Goal: Task Accomplishment & Management: Manage account settings

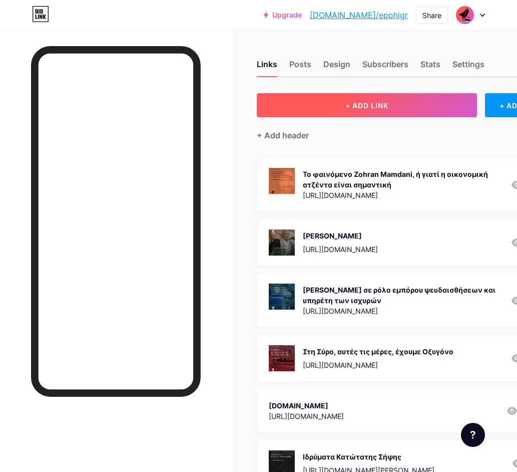
click at [369, 106] on span "+ ADD LINK" at bounding box center [367, 105] width 43 height 9
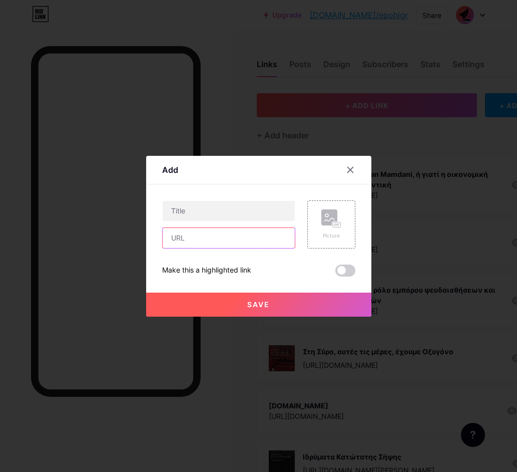
click at [203, 237] on input "text" at bounding box center [229, 238] width 132 height 20
paste input "[URL][DOMAIN_NAME]"
type input "[URL][DOMAIN_NAME]"
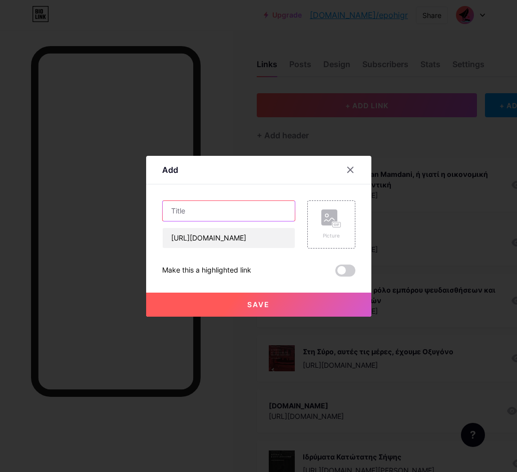
scroll to position [0, 0]
click at [210, 216] on input "text" at bounding box center [229, 211] width 132 height 20
click at [214, 213] on input "text" at bounding box center [229, 211] width 132 height 20
paste input "Πέρα από τον πολιτικό [DEMOGRAPHIC_DATA]"
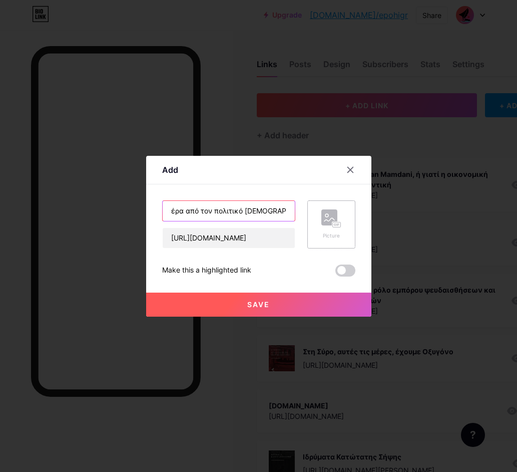
type input "Πέρα από τον πολιτικό [DEMOGRAPHIC_DATA]"
click at [336, 217] on rect at bounding box center [329, 217] width 16 height 16
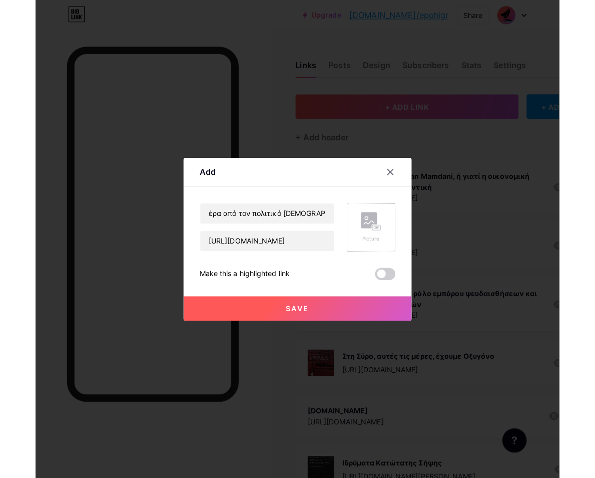
scroll to position [0, 0]
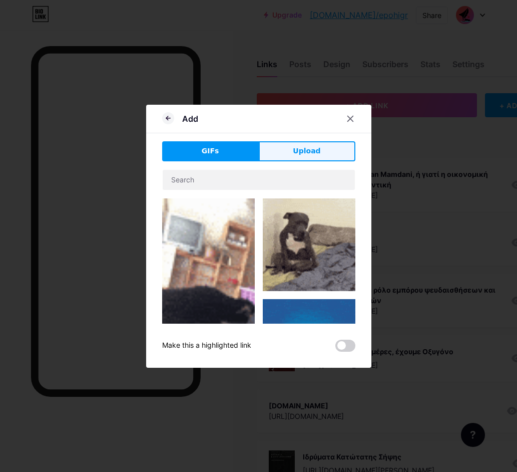
click at [309, 146] on span "Upload" at bounding box center [307, 151] width 28 height 11
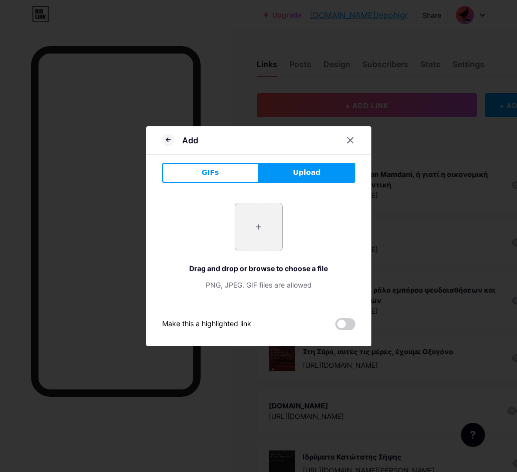
click at [263, 231] on input "file" at bounding box center [258, 226] width 47 height 47
type input "C:\fakepath\sh_11.09.25_1.png"
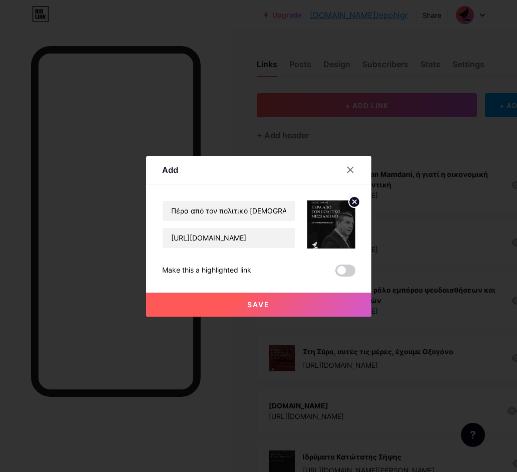
click at [256, 303] on span "Save" at bounding box center [258, 304] width 23 height 9
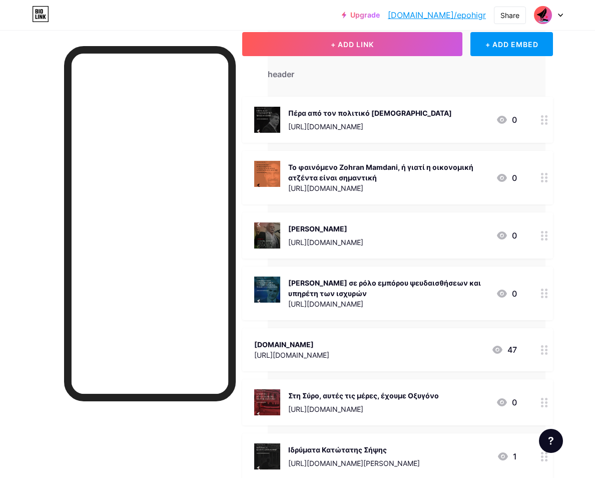
scroll to position [0, 50]
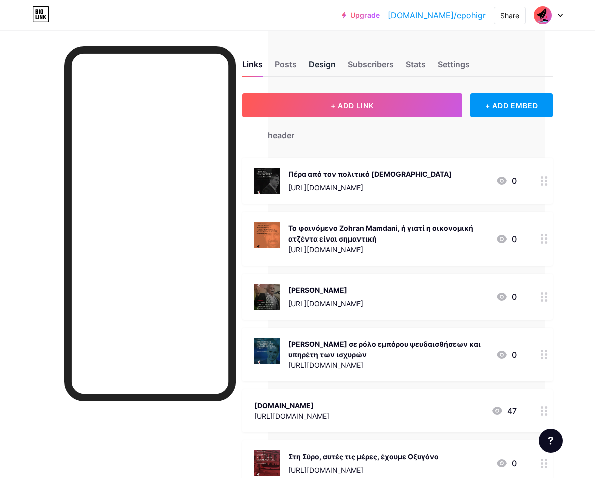
click at [324, 63] on div "Design" at bounding box center [322, 67] width 27 height 18
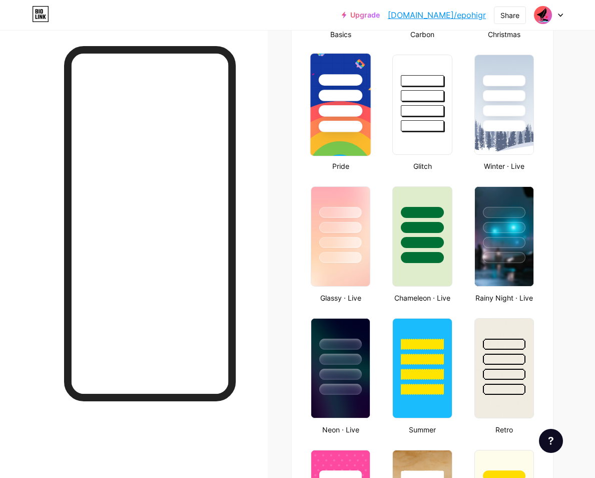
type input "#000000"
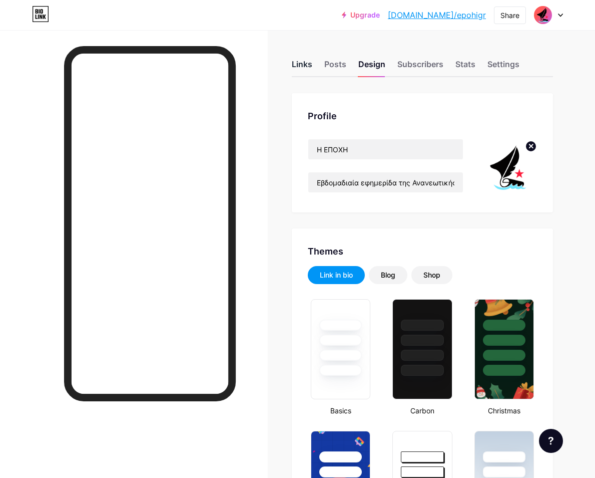
click at [302, 60] on div "Links" at bounding box center [302, 67] width 21 height 18
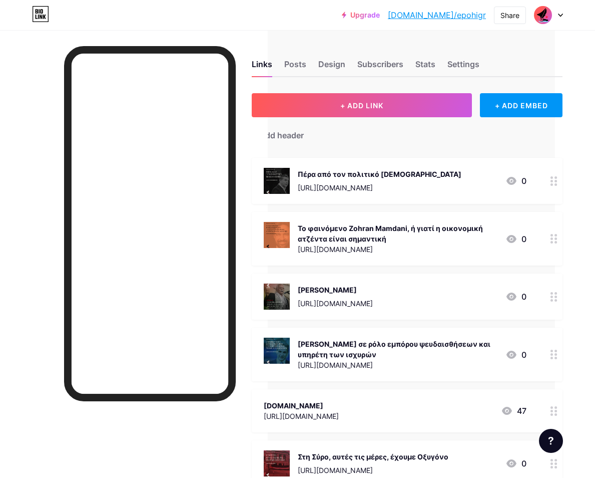
scroll to position [0, 39]
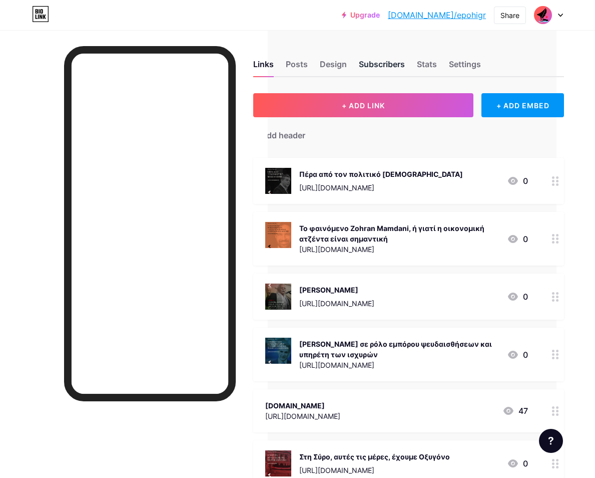
click at [383, 63] on div "Subscribers" at bounding box center [382, 67] width 46 height 18
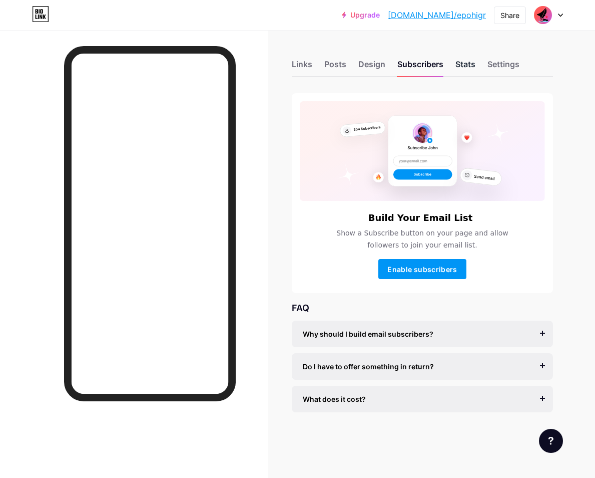
click at [464, 62] on div "Stats" at bounding box center [466, 67] width 20 height 18
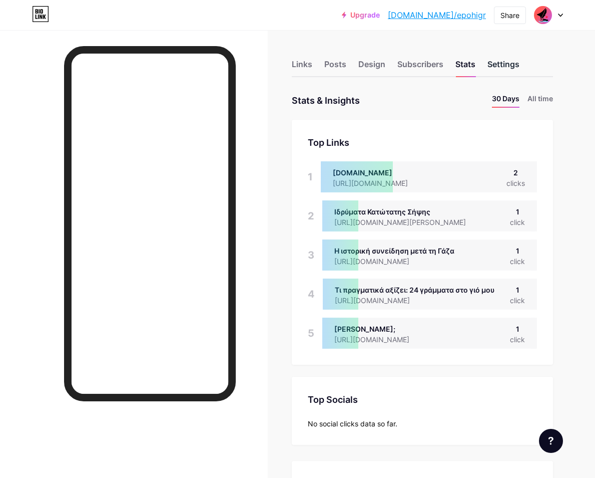
scroll to position [478, 595]
click at [498, 59] on div "Settings" at bounding box center [504, 67] width 32 height 18
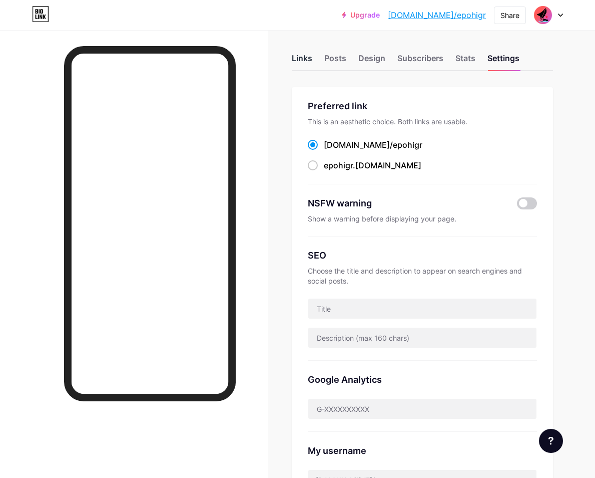
scroll to position [8, 0]
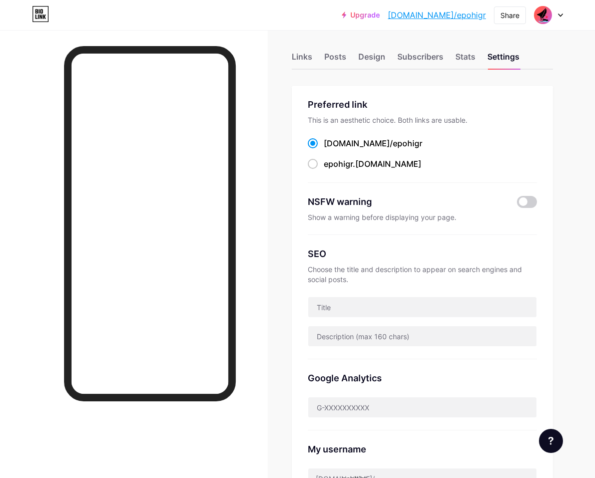
click at [375, 54] on div "Design" at bounding box center [372, 60] width 27 height 18
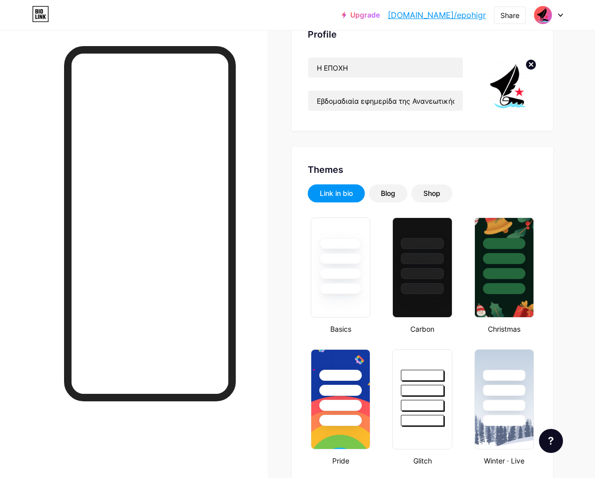
type input "#000000"
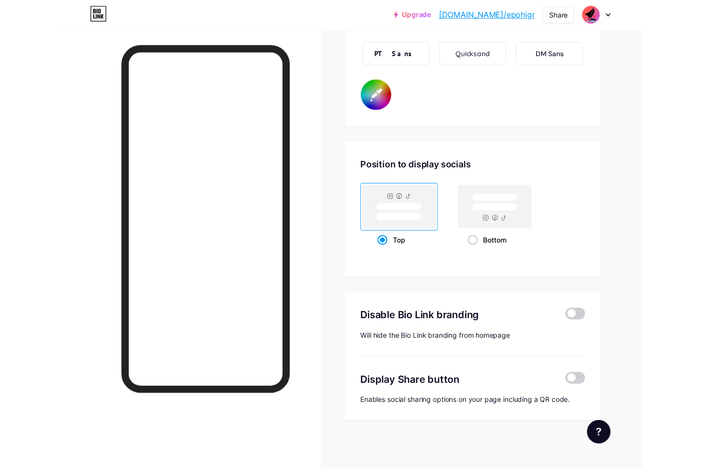
scroll to position [1816, 0]
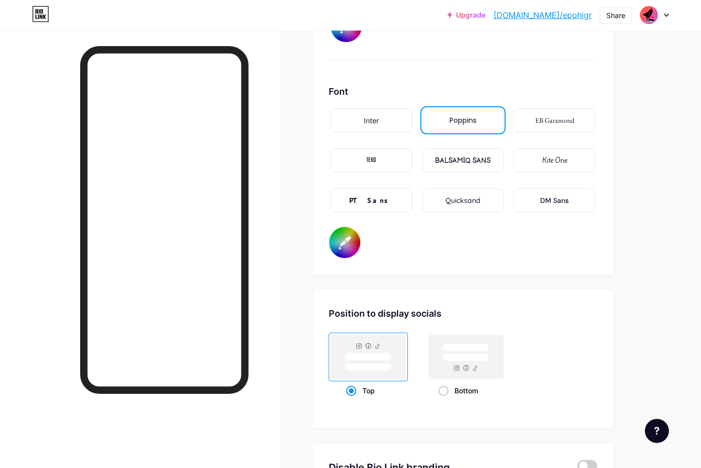
scroll to position [1637, 0]
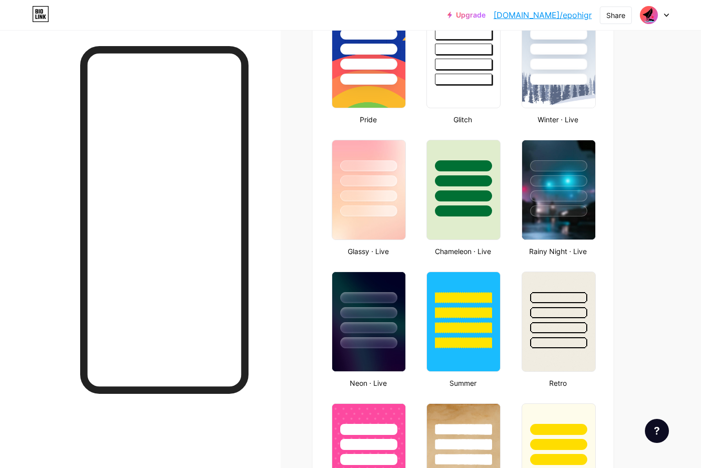
scroll to position [0, 0]
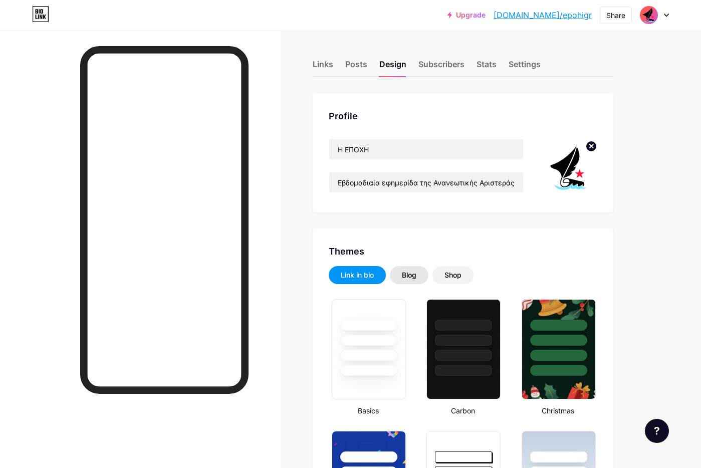
click at [419, 277] on div "Blog" at bounding box center [409, 275] width 39 height 18
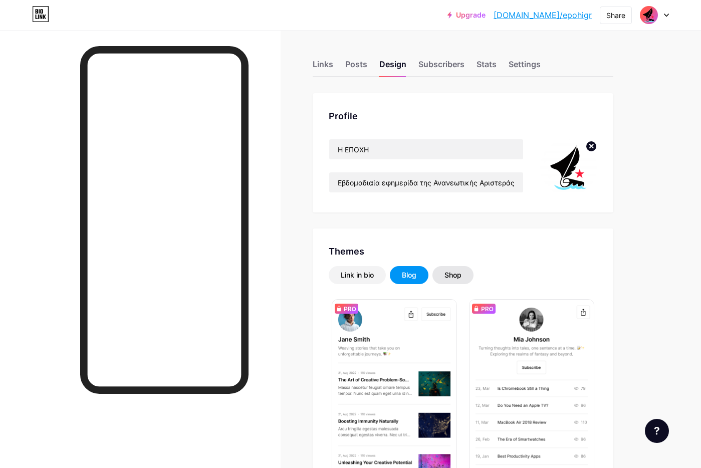
click at [454, 274] on div "Shop" at bounding box center [452, 275] width 17 height 10
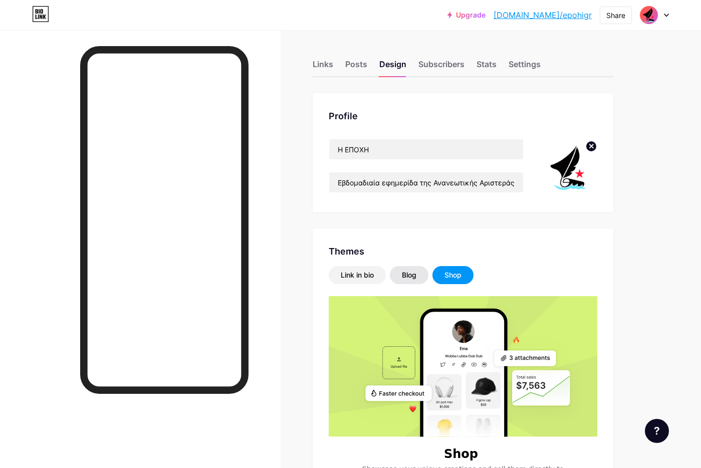
click at [409, 274] on div "Blog" at bounding box center [409, 275] width 15 height 10
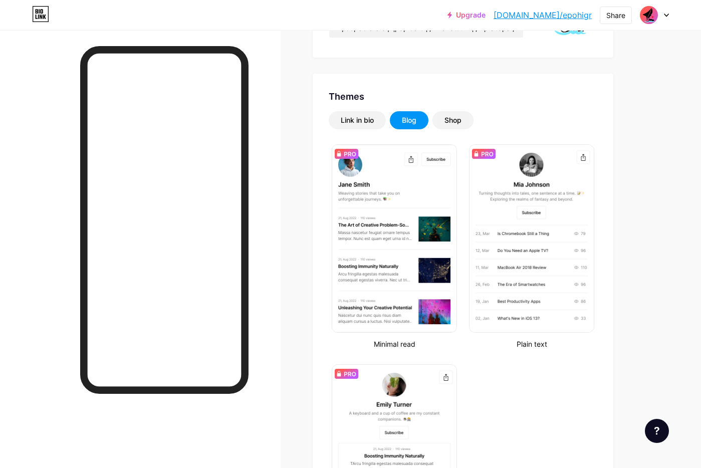
scroll to position [226, 0]
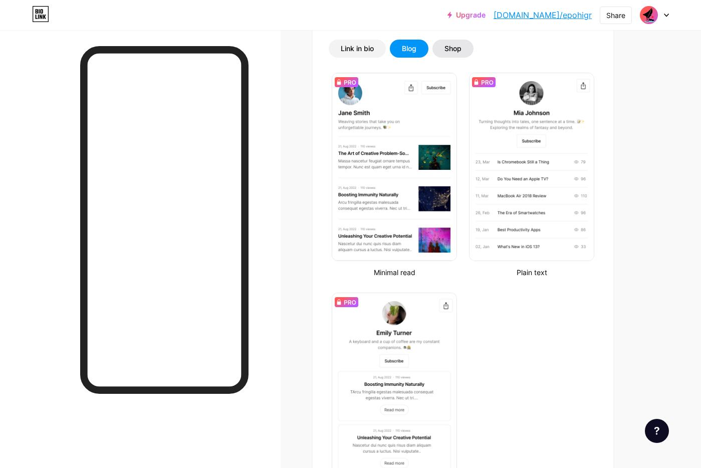
click at [457, 45] on div "Shop" at bounding box center [452, 49] width 17 height 10
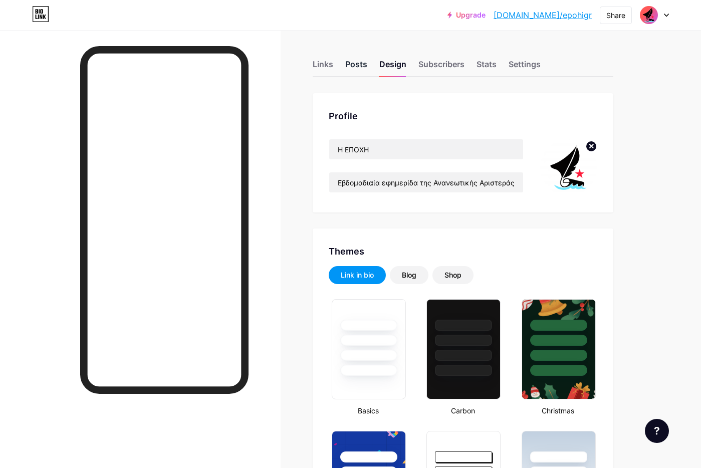
drag, startPoint x: 0, startPoint y: 0, endPoint x: 357, endPoint y: 67, distance: 363.3
click at [357, 67] on div "Posts" at bounding box center [356, 67] width 22 height 18
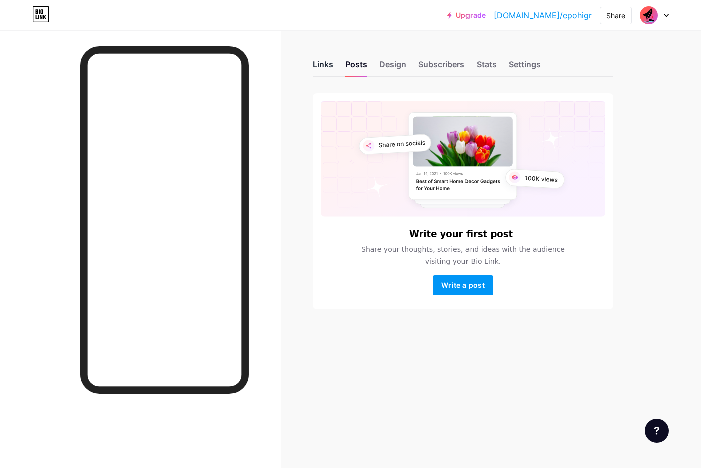
click at [326, 65] on div "Links" at bounding box center [322, 67] width 21 height 18
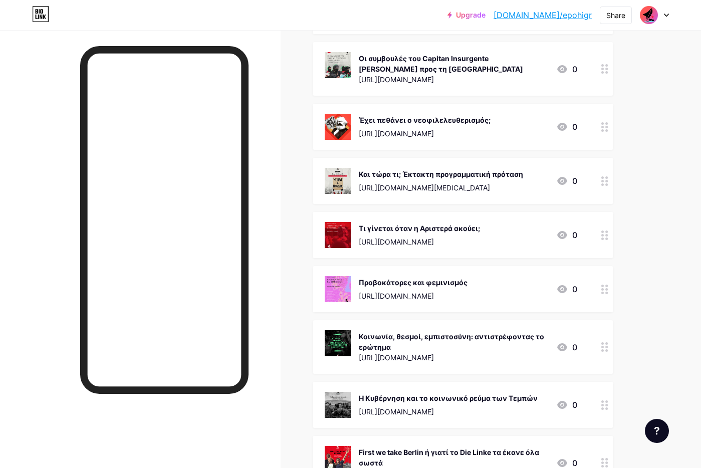
scroll to position [8884, 0]
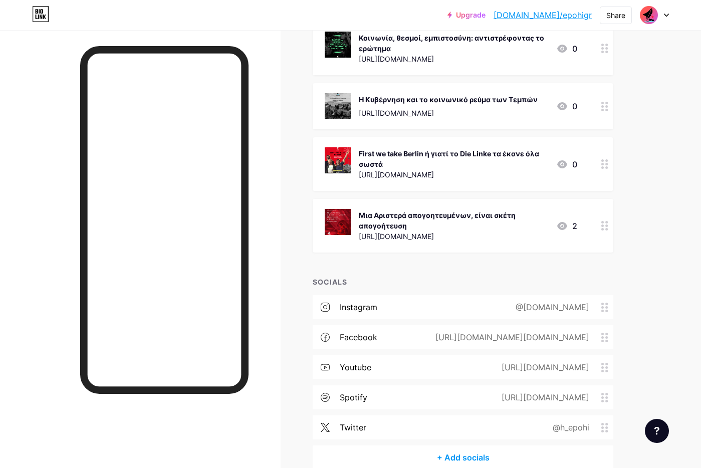
click at [456, 445] on div "+ Add socials" at bounding box center [462, 457] width 300 height 24
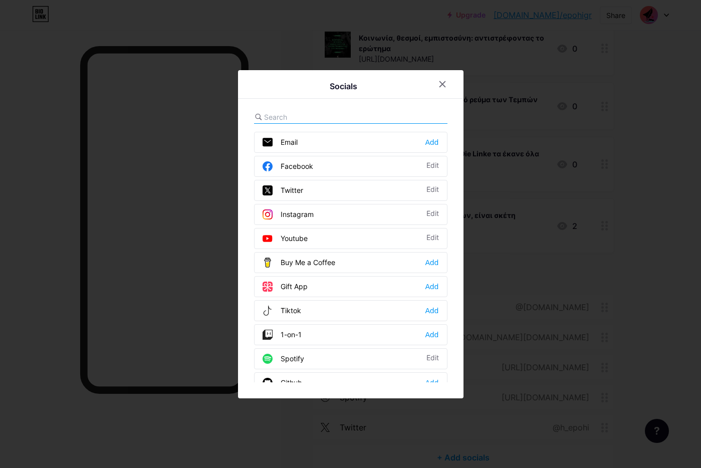
click at [299, 307] on div "Tiktok" at bounding box center [281, 310] width 39 height 10
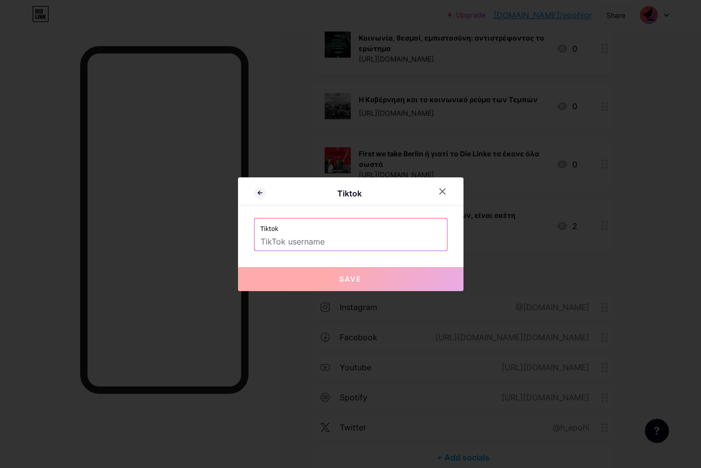
click at [328, 242] on input "text" at bounding box center [350, 241] width 180 height 17
paste input "https://www.tiktok.com/@epohigr"
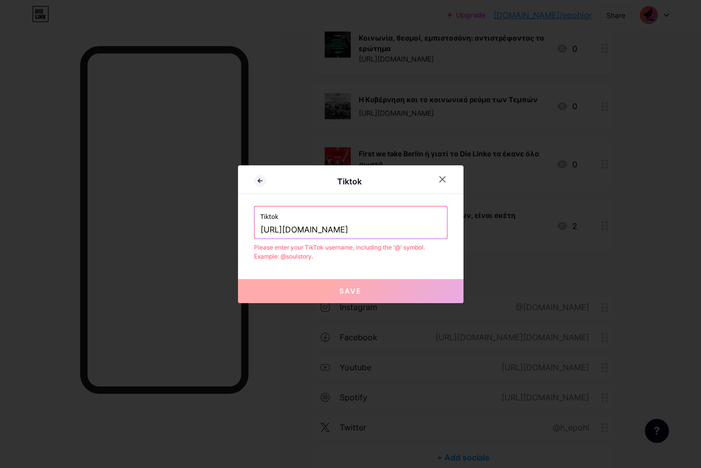
drag, startPoint x: 350, startPoint y: 226, endPoint x: 216, endPoint y: 221, distance: 134.3
click at [216, 221] on div "Tiktok Tiktok https://www.tiktok.com/@epohigr Please enter your TikTok username…" at bounding box center [350, 234] width 701 height 468
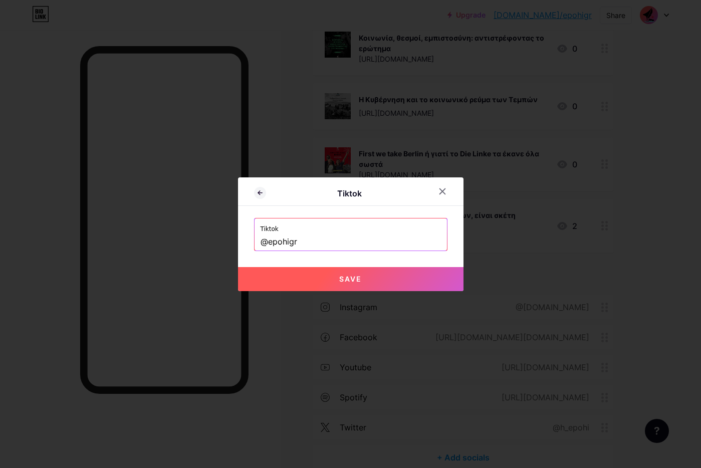
click at [352, 274] on span "Save" at bounding box center [350, 278] width 23 height 9
type input "https://tiktok.com/@epohigr"
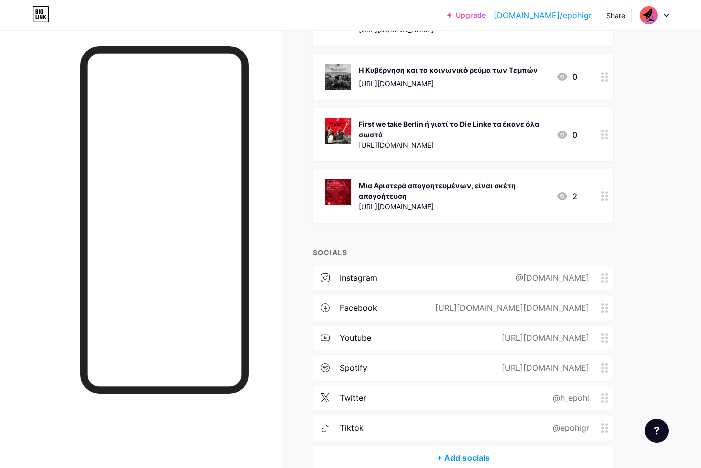
scroll to position [8914, 0]
